Goal: Task Accomplishment & Management: Complete application form

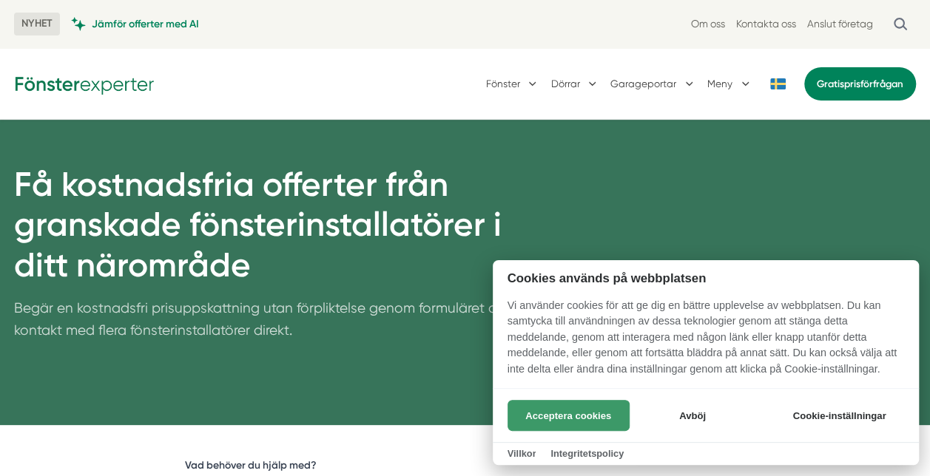
click at [593, 407] on button "Acceptera cookies" at bounding box center [568, 415] width 122 height 31
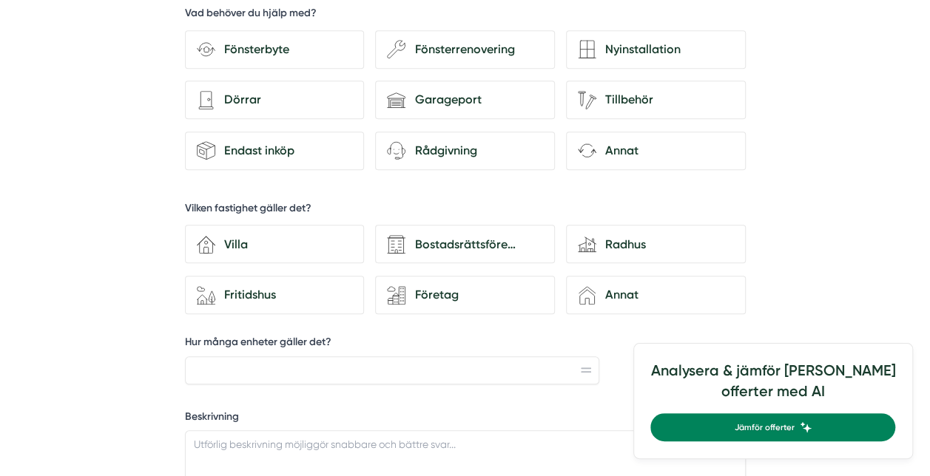
scroll to position [370, 0]
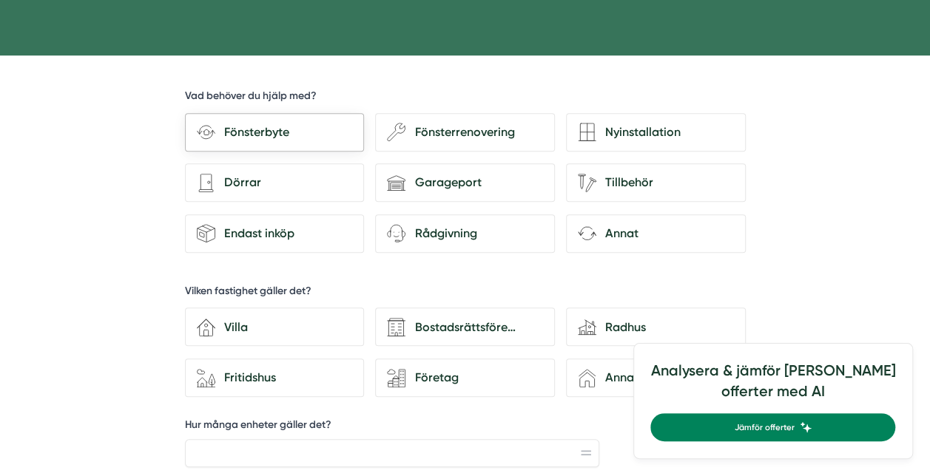
click at [251, 126] on div "Fönsterbyte" at bounding box center [283, 132] width 137 height 19
click at [0, 0] on input "Fönsterbyte" at bounding box center [0, 0] width 0 height 0
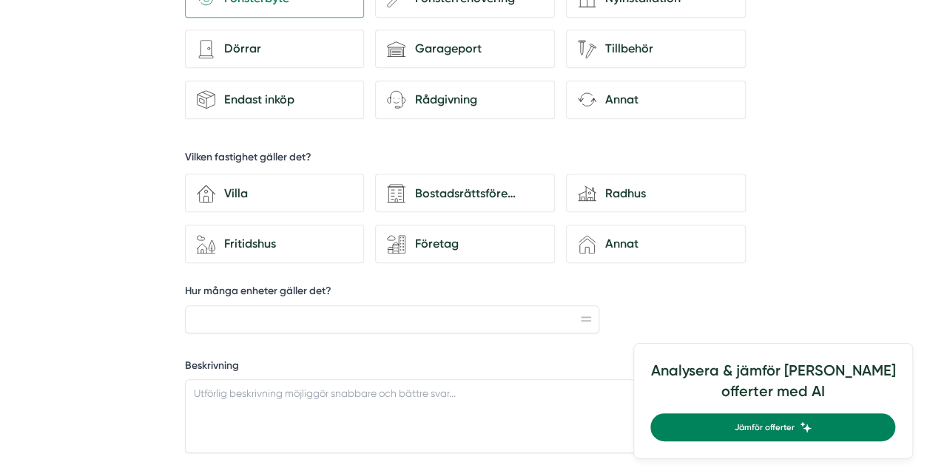
scroll to position [518, 0]
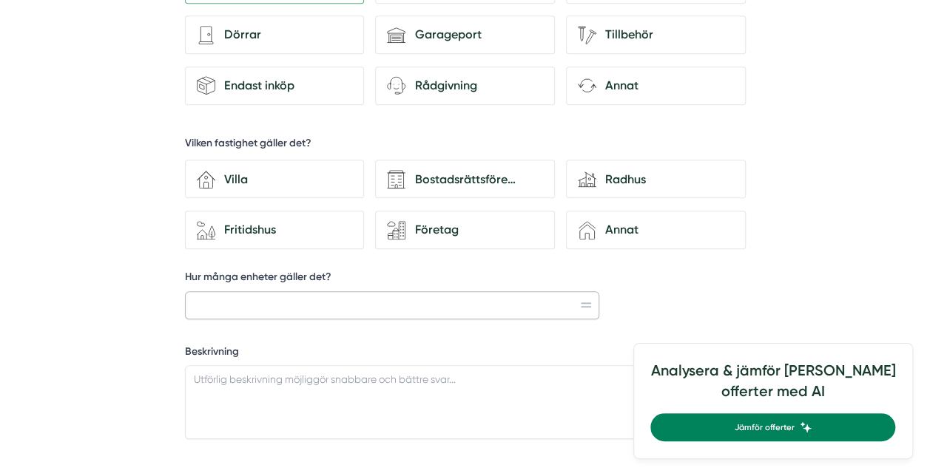
click at [393, 308] on input "Hur många enheter gäller det?" at bounding box center [392, 305] width 415 height 28
type input "10"
click at [378, 390] on textarea "Beskrivning" at bounding box center [465, 402] width 561 height 74
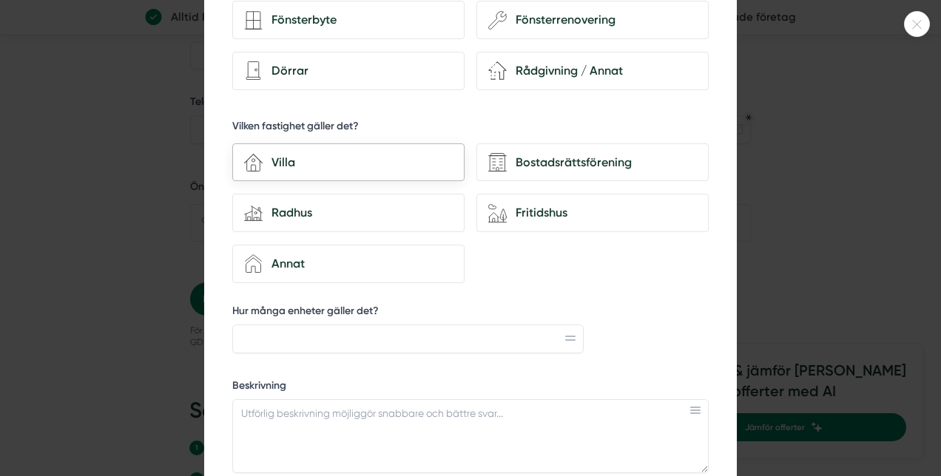
scroll to position [74, 0]
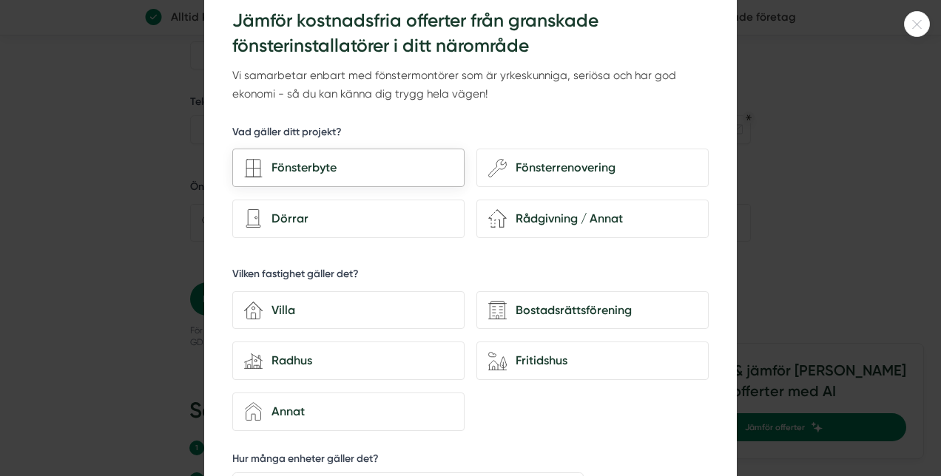
click at [305, 164] on div "Fönsterbyte" at bounding box center [358, 167] width 190 height 19
click at [0, 0] on input "Fönsterbyte" at bounding box center [0, 0] width 0 height 0
click at [310, 302] on div "Villa" at bounding box center [358, 310] width 190 height 19
click at [0, 0] on input "house-3 Villa" at bounding box center [0, 0] width 0 height 0
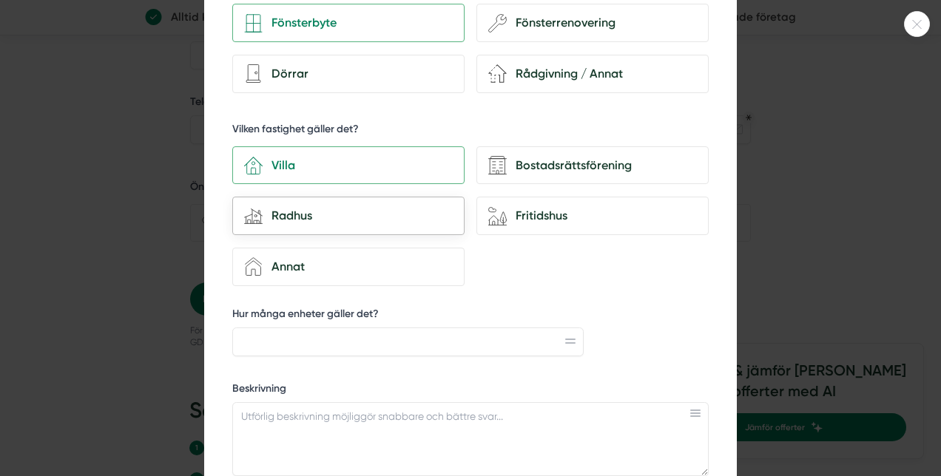
scroll to position [296, 0]
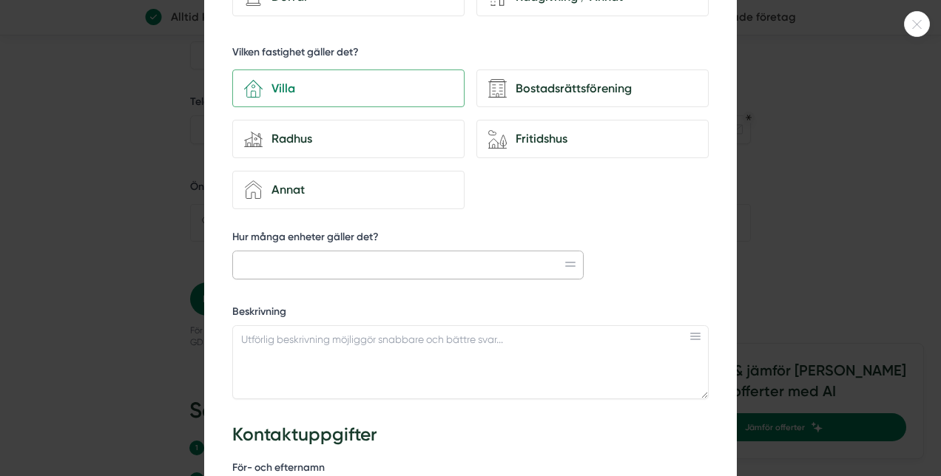
click at [328, 251] on input "Hur många enheter gäller det?" at bounding box center [407, 265] width 351 height 28
type input "10"
click at [359, 365] on textarea "Beskrivning" at bounding box center [470, 362] width 476 height 74
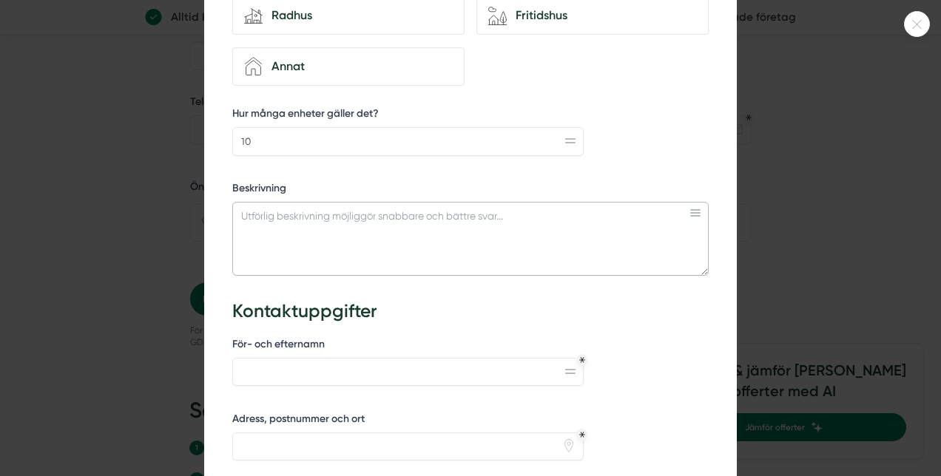
scroll to position [444, 0]
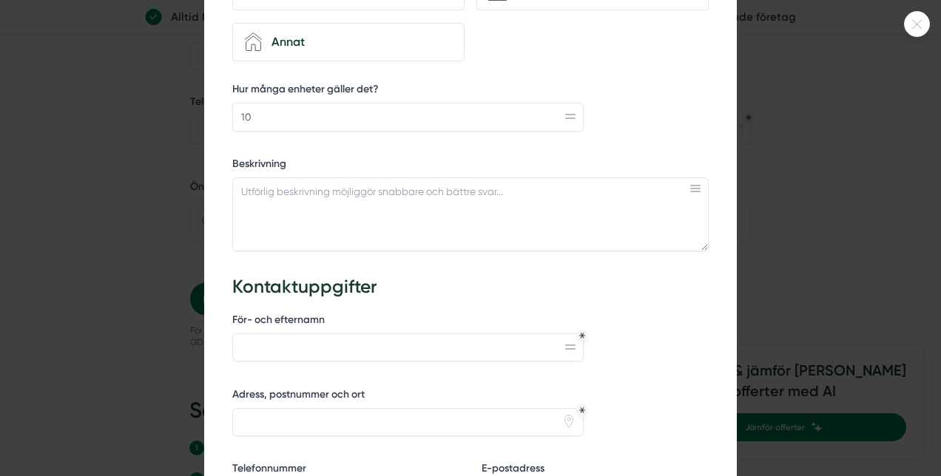
click at [690, 187] on icon at bounding box center [695, 188] width 10 height 7
click at [358, 195] on textarea "Beskrivning" at bounding box center [470, 214] width 476 height 74
type textarea "Villan är ett tegelhus. En av enheterna är 2 fönster med en balkongdörr. En ann…"
click at [354, 349] on input "För- och efternamn" at bounding box center [407, 348] width 351 height 28
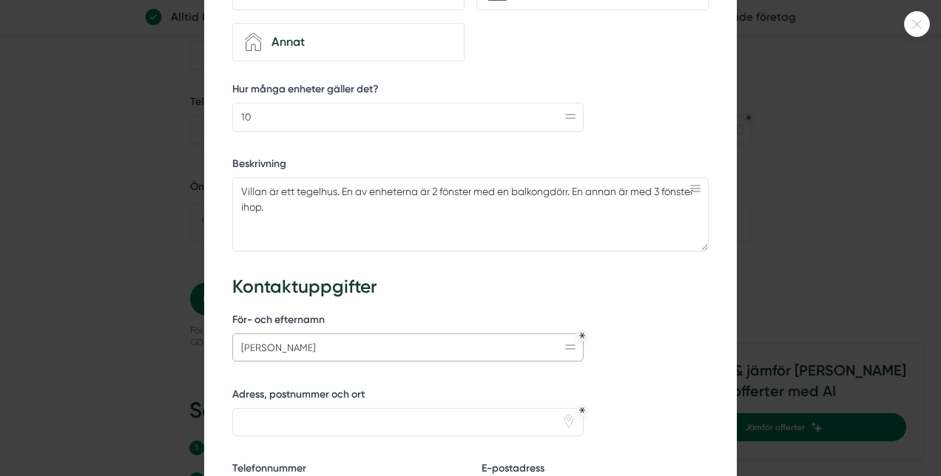
type input "[PERSON_NAME]"
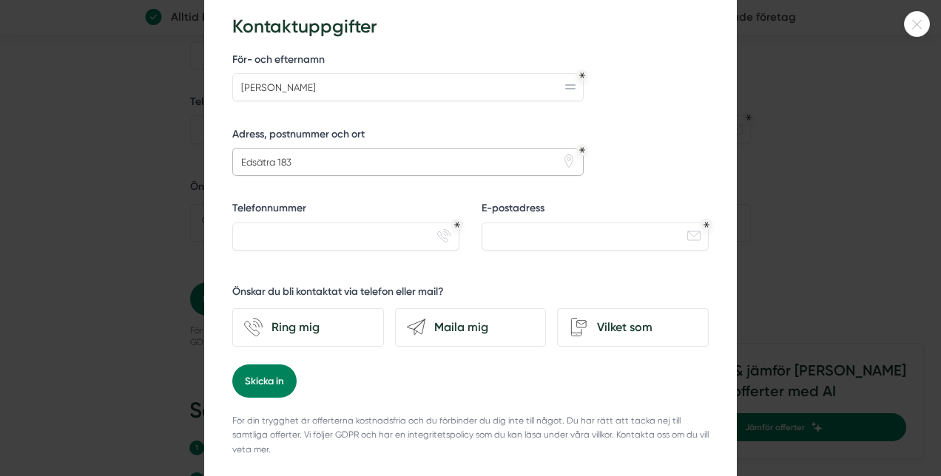
click at [306, 162] on input "Edsätra 183" at bounding box center [407, 162] width 351 height 28
type input "Edsätra 183, 819 63 Hållnäs"
click at [259, 236] on input "Telefonnummer" at bounding box center [345, 237] width 227 height 28
type input "070-6208976"
click at [524, 231] on input "E-postadress" at bounding box center [594, 237] width 227 height 28
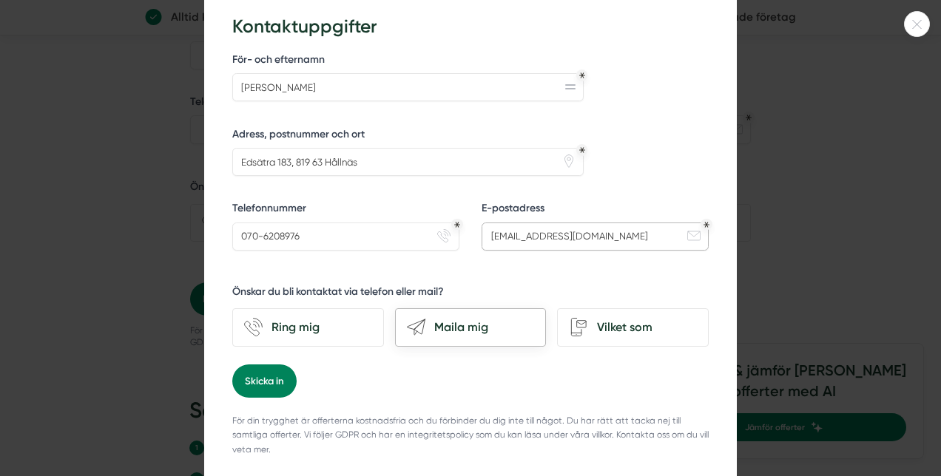
type input "[EMAIL_ADDRESS][DOMAIN_NAME]"
click at [490, 318] on div "Maila mig" at bounding box center [479, 327] width 109 height 19
click at [0, 0] on input "send-email Maila mig" at bounding box center [0, 0] width 0 height 0
click at [246, 379] on button "Skicka in" at bounding box center [264, 381] width 64 height 33
